Goal: Connect with others: Participate in discussion

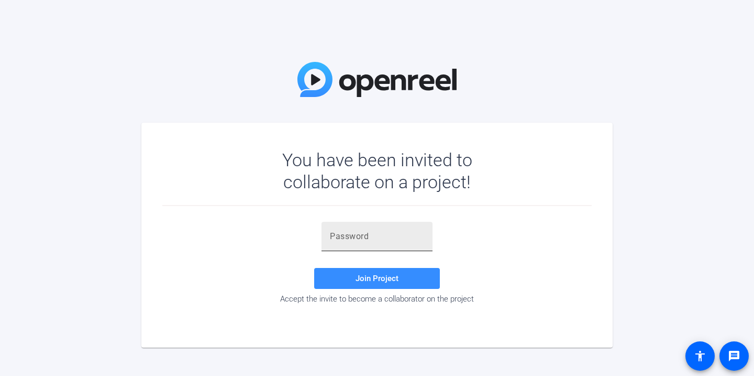
click at [401, 235] on input "text" at bounding box center [377, 236] width 94 height 13
paste input "aEq(7C"
type input "aEq(7C"
click at [388, 280] on span "Join Project" at bounding box center [377, 277] width 43 height 9
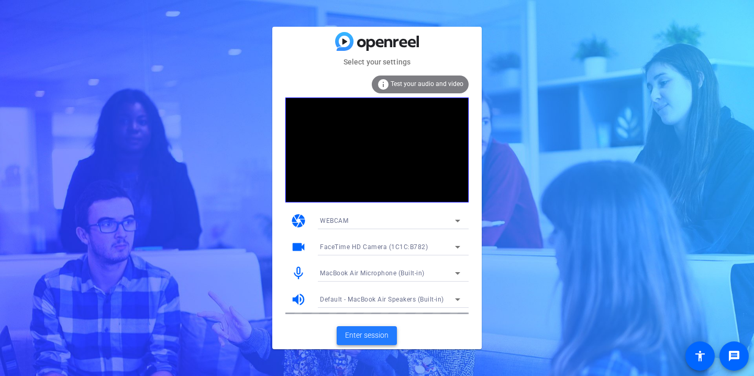
click at [380, 329] on span "Enter session" at bounding box center [366, 334] width 43 height 11
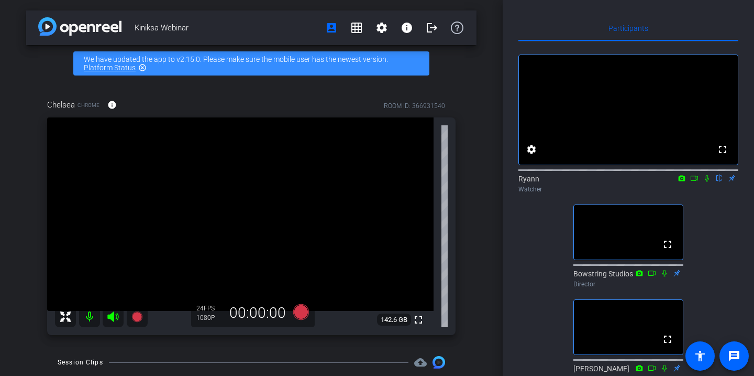
click at [705, 183] on mat-icon at bounding box center [707, 177] width 13 height 9
click at [475, 181] on div "Chelsea Chrome info ROOM ID: 366931540 fullscreen 142.6 GB 24 FPS 1080P 00:00:00" at bounding box center [251, 213] width 451 height 263
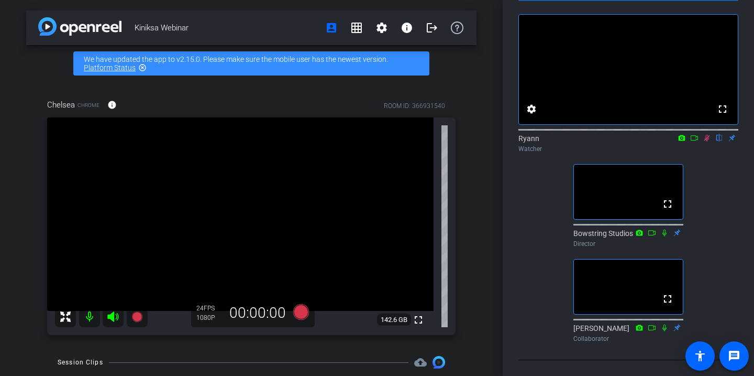
click at [692, 134] on icon at bounding box center [694, 137] width 8 height 7
click at [709, 134] on icon at bounding box center [707, 137] width 8 height 7
click at [707, 134] on icon at bounding box center [707, 137] width 8 height 7
click at [707, 135] on icon at bounding box center [707, 138] width 4 height 7
click at [706, 135] on icon at bounding box center [708, 138] width 6 height 7
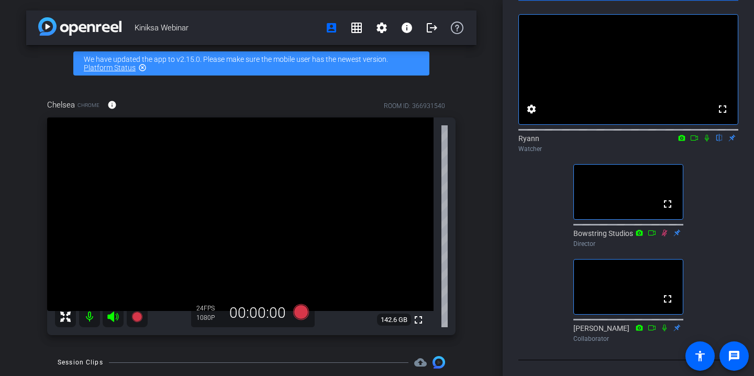
click at [707, 134] on icon at bounding box center [707, 137] width 8 height 7
click at [708, 134] on icon at bounding box center [707, 137] width 8 height 7
click at [707, 135] on icon at bounding box center [708, 138] width 6 height 7
click at [707, 134] on icon at bounding box center [707, 137] width 8 height 7
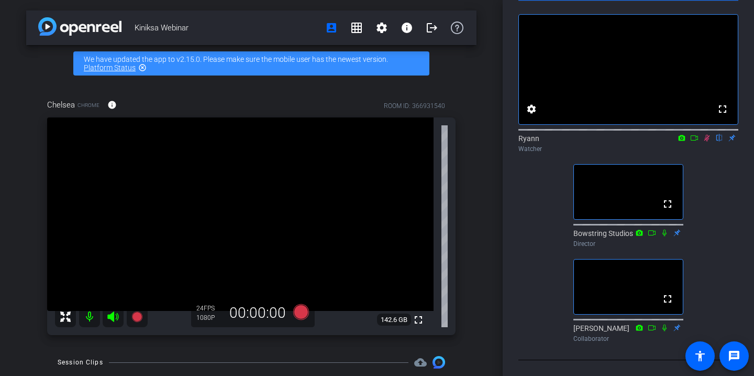
click at [710, 134] on icon at bounding box center [707, 137] width 8 height 7
click at [708, 134] on icon at bounding box center [707, 137] width 8 height 7
click at [710, 134] on icon at bounding box center [707, 137] width 8 height 7
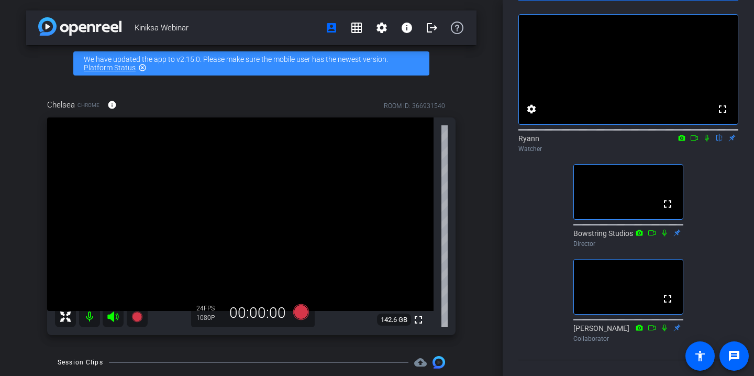
click at [707, 134] on icon at bounding box center [707, 137] width 8 height 7
